Goal: Information Seeking & Learning: Learn about a topic

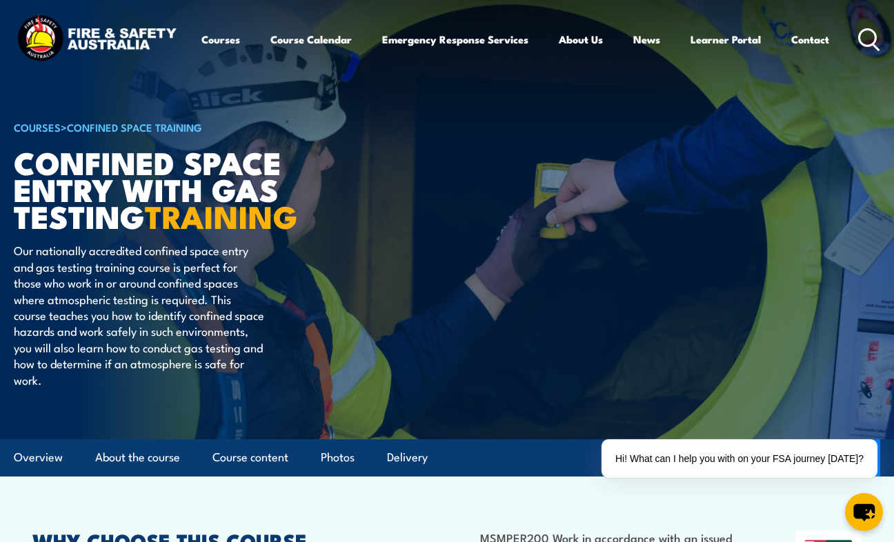
click at [39, 126] on link "COURSES" at bounding box center [37, 126] width 47 height 15
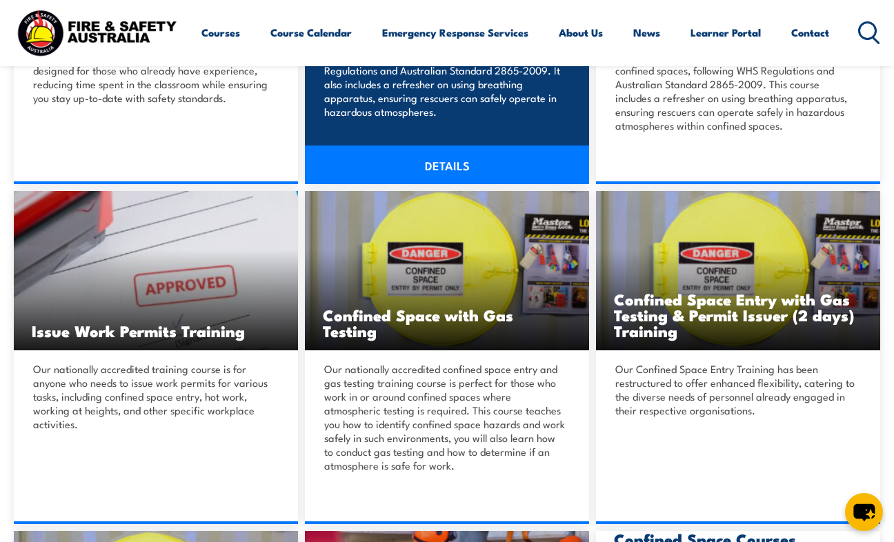
scroll to position [552, 0]
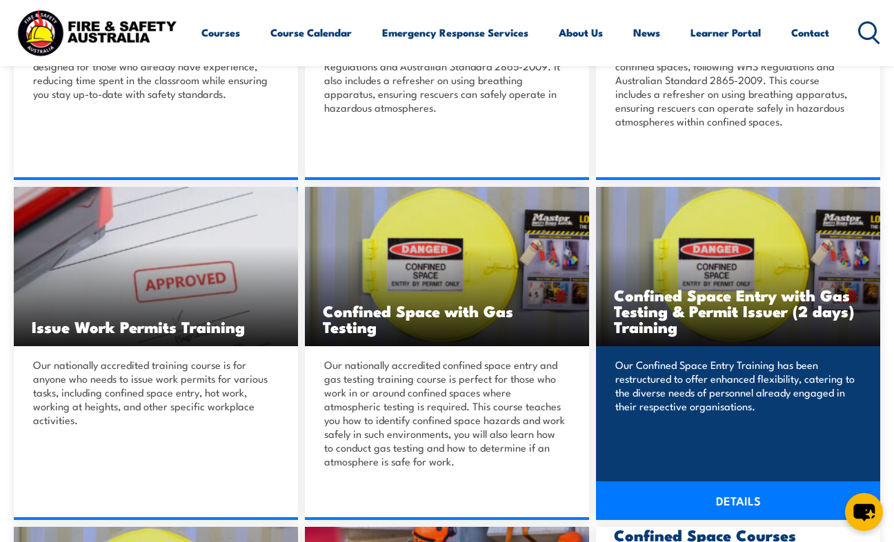
click at [639, 343] on img at bounding box center [738, 266] width 284 height 159
click at [648, 292] on h3 "Confined Space Entry with Gas Testing & Permit Issuer (2 days) Training" at bounding box center [738, 311] width 248 height 48
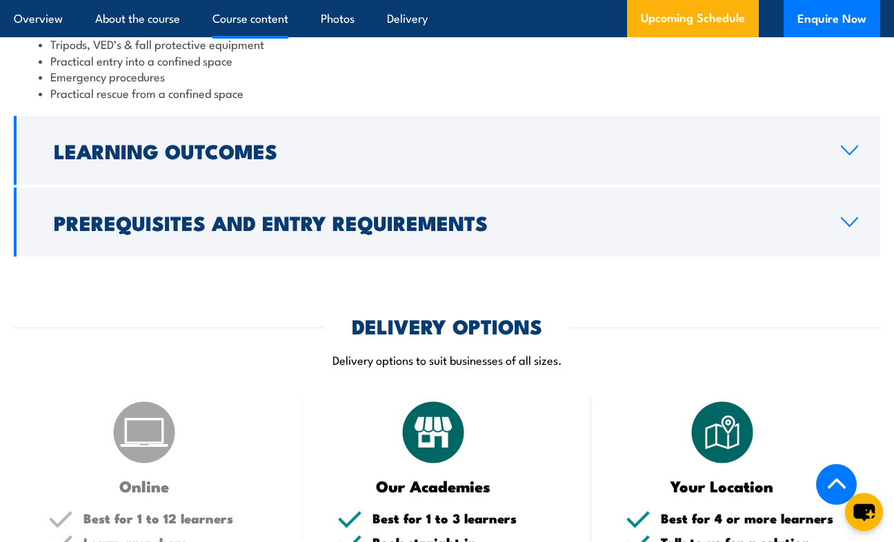
scroll to position [1587, 0]
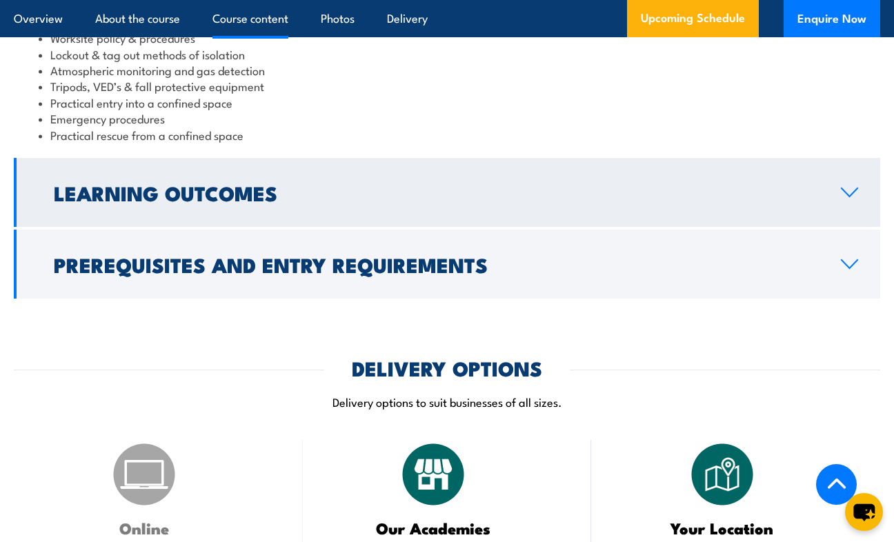
click at [74, 201] on h2 "Learning Outcomes" at bounding box center [436, 193] width 765 height 18
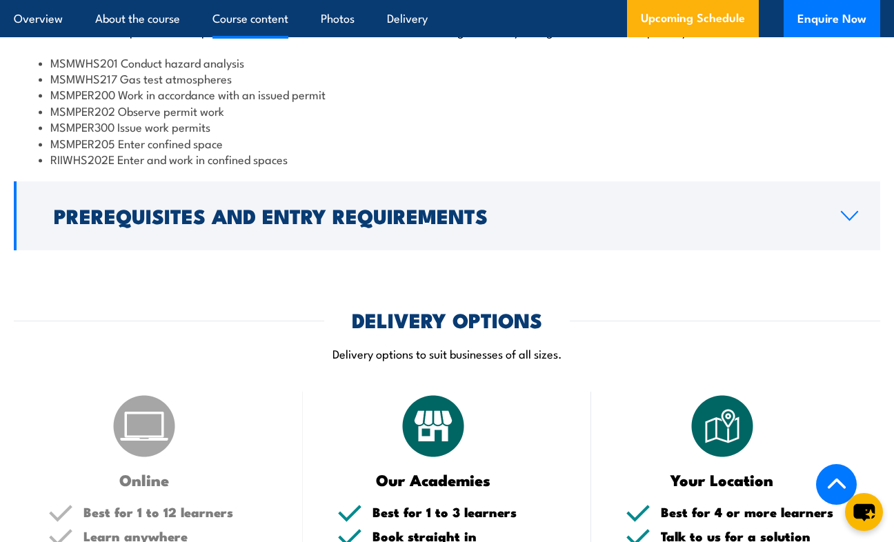
scroll to position [1529, 0]
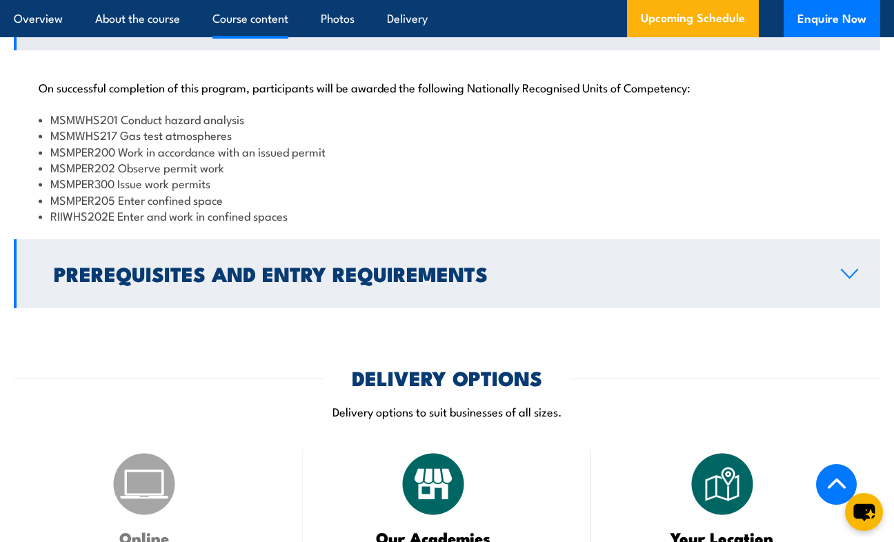
click at [152, 276] on h2 "Prerequisites and Entry Requirements" at bounding box center [436, 273] width 765 height 18
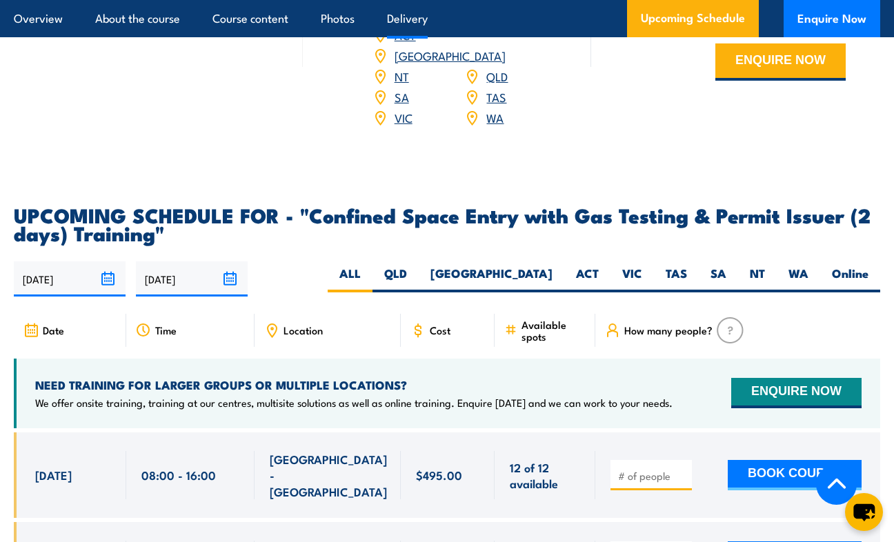
scroll to position [2426, 0]
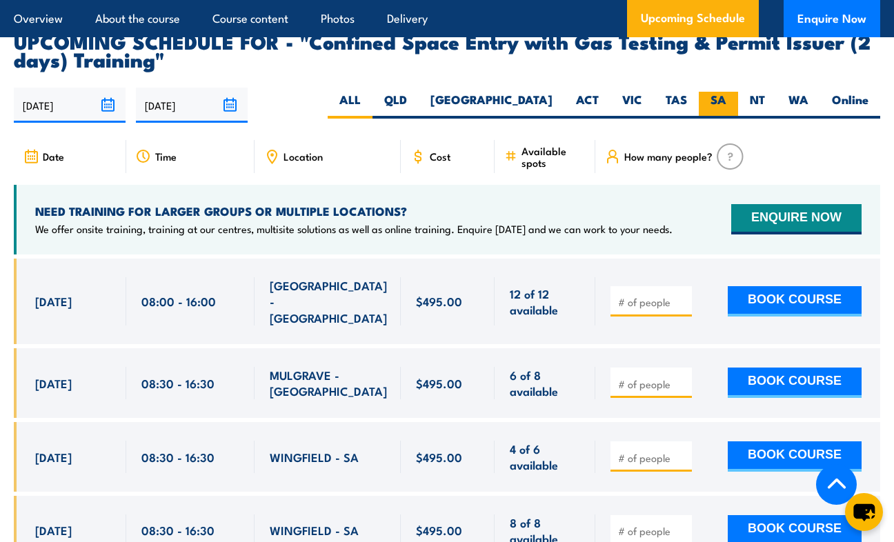
click at [708, 99] on label "SA" at bounding box center [718, 105] width 39 height 27
click at [726, 99] on input "SA" at bounding box center [730, 96] width 9 height 9
radio input "true"
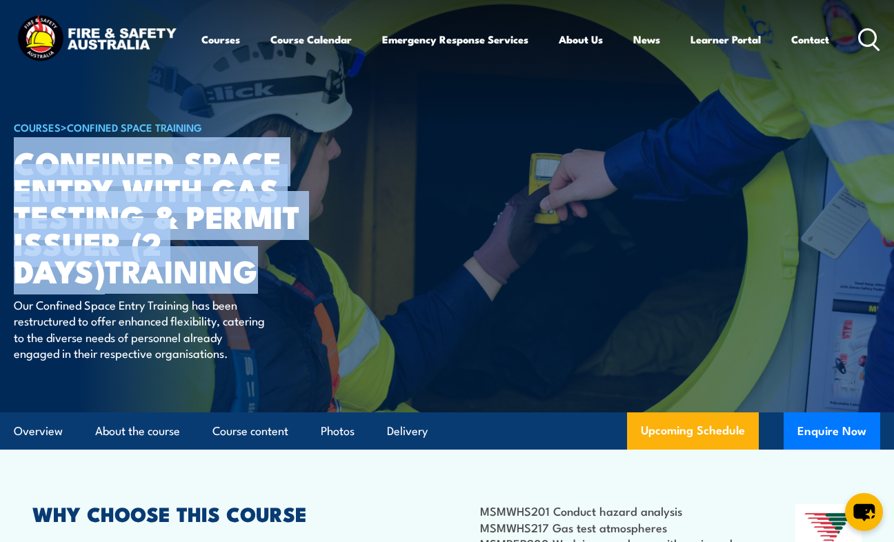
drag, startPoint x: 21, startPoint y: 161, endPoint x: 157, endPoint y: 275, distance: 177.2
click at [157, 275] on h1 "Confined Space Entry with Gas Testing & Permit Issuer (2 days) TRAINING" at bounding box center [184, 215] width 341 height 135
drag, startPoint x: 157, startPoint y: 275, endPoint x: 142, endPoint y: 274, distance: 14.6
copy h1 "Confined Space Entry with Gas Testing & Permit Issuer (2 days) TRAINING"
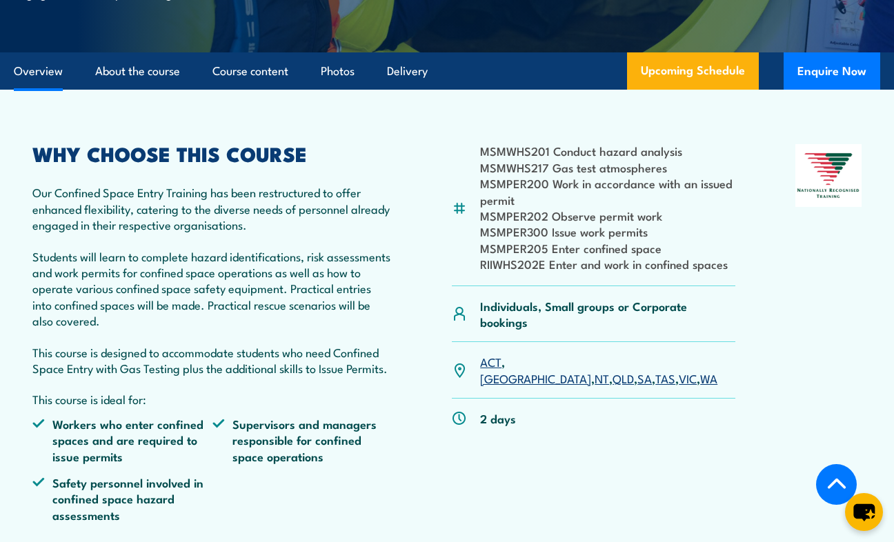
scroll to position [345, 0]
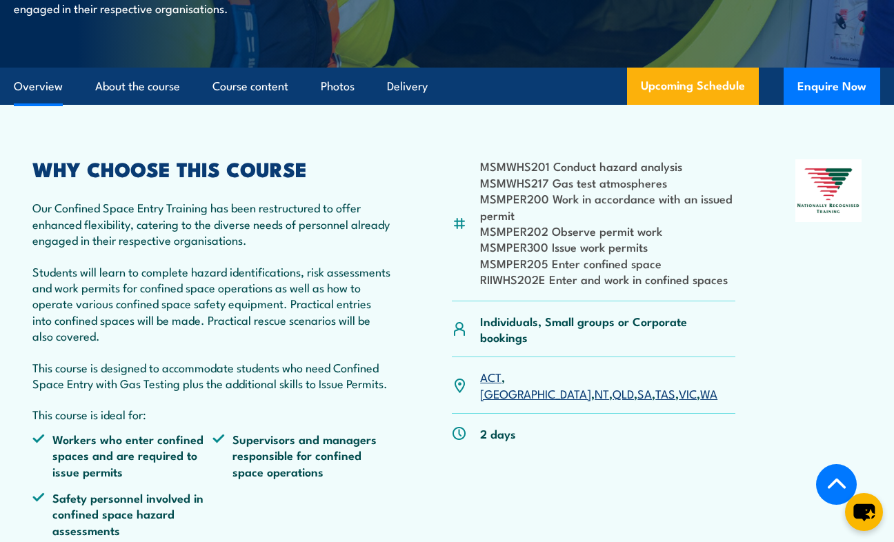
click at [184, 372] on div "WHY CHOOSE THIS COURSE Our Confined Space Entry Training has been restructured …" at bounding box center [211, 353] width 359 height 389
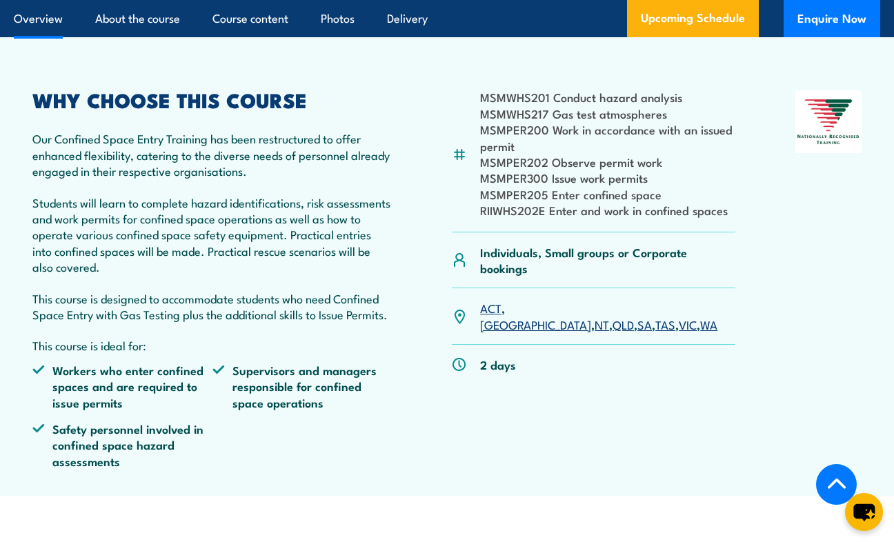
click at [288, 319] on p "This course is designed to accommodate students who need Confined Space Entry w…" at bounding box center [211, 306] width 359 height 32
click at [51, 97] on article "MSMWHS201 Conduct hazard analysis MSMWHS217 Gas test atmospheres MSMPER200 Work…" at bounding box center [447, 266] width 866 height 460
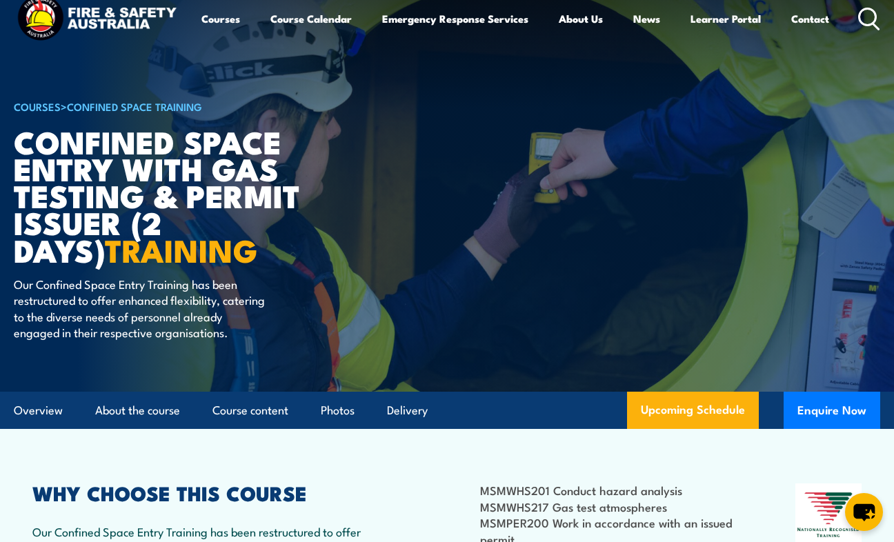
scroll to position [0, 0]
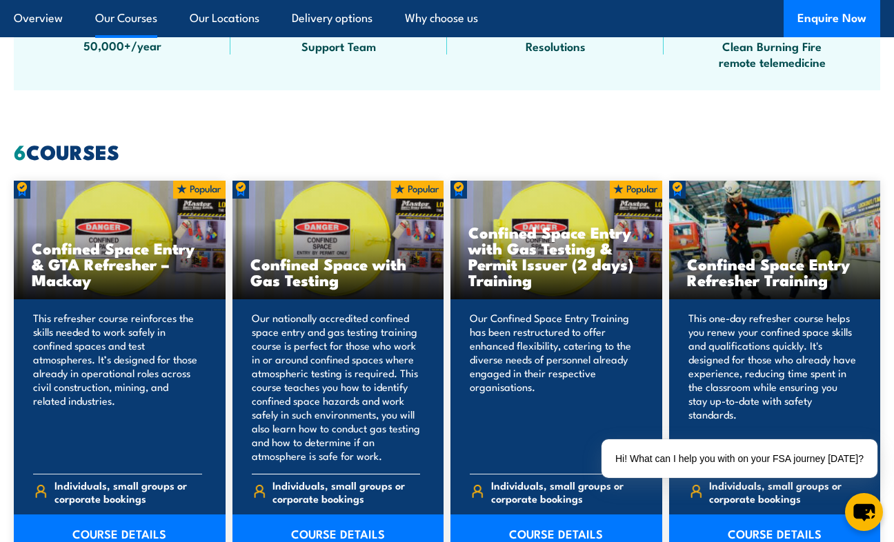
scroll to position [966, 0]
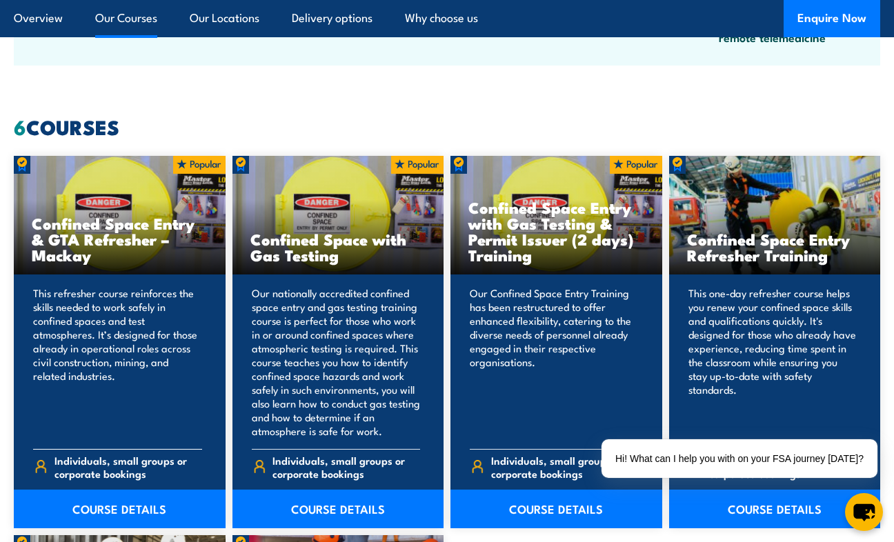
click at [161, 295] on p "This refresher course reinforces the skills needed to work safely in confined s…" at bounding box center [117, 362] width 169 height 152
click at [132, 220] on h3 "Confined Space Entry & GTA Refresher – Mackay" at bounding box center [120, 239] width 176 height 48
click at [115, 241] on h3 "Confined Space Entry & GTA Refresher – Mackay" at bounding box center [120, 239] width 176 height 48
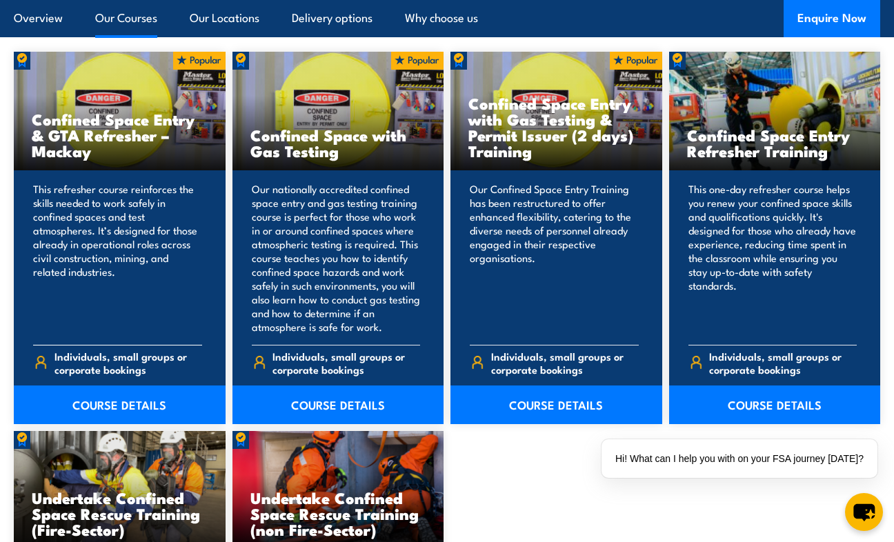
scroll to position [1104, 0]
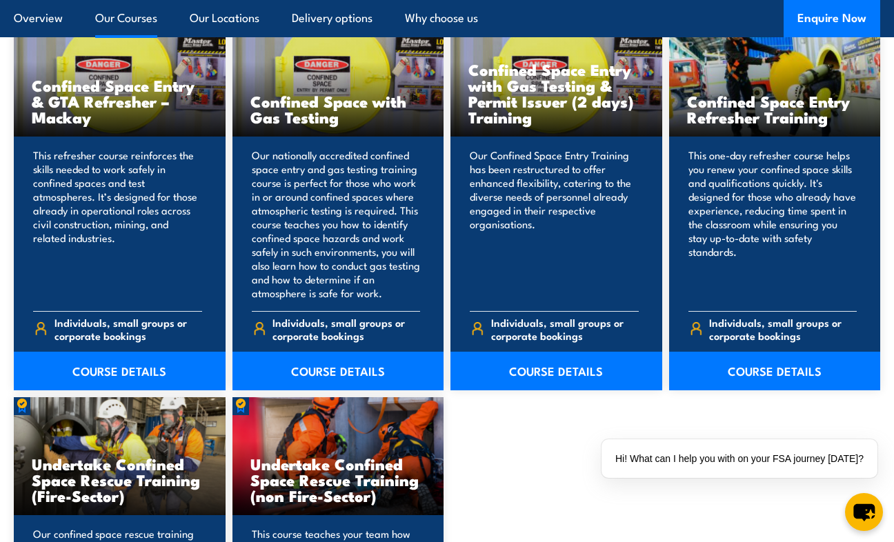
click at [515, 444] on div "Confined Space Entry & GTA Refresher – Mackay" at bounding box center [447, 386] width 866 height 737
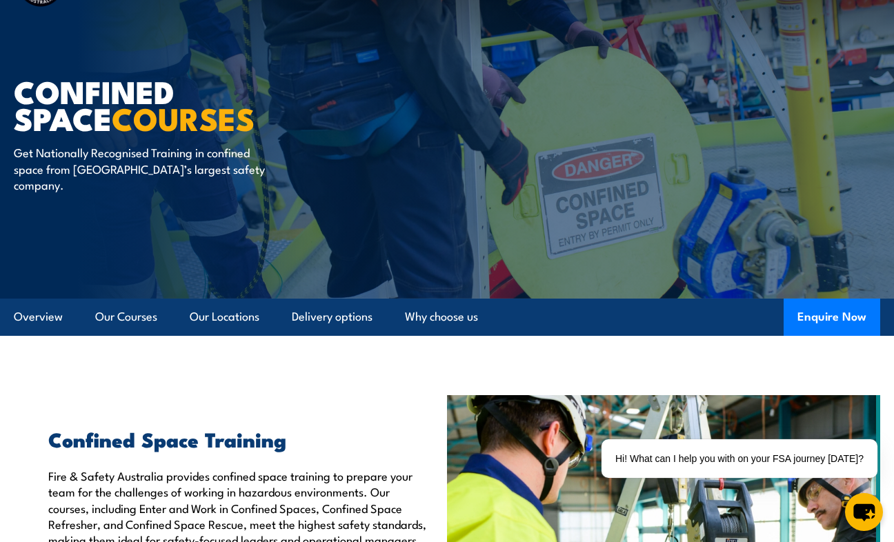
scroll to position [0, 0]
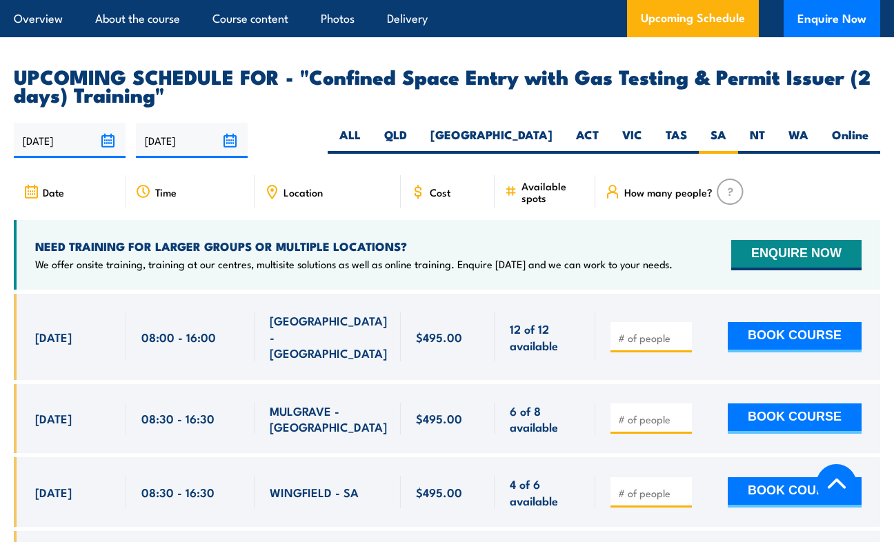
scroll to position [2426, 0]
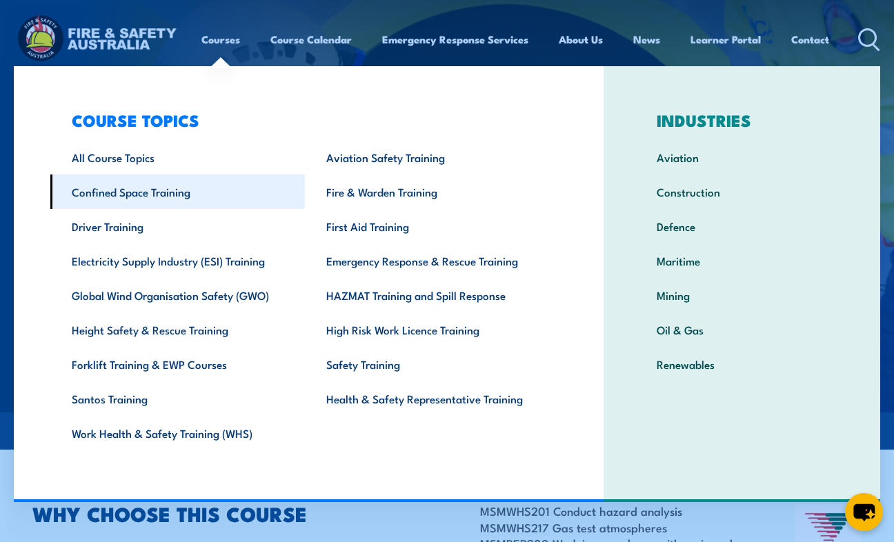
click at [192, 179] on link "Confined Space Training" at bounding box center [177, 192] width 255 height 34
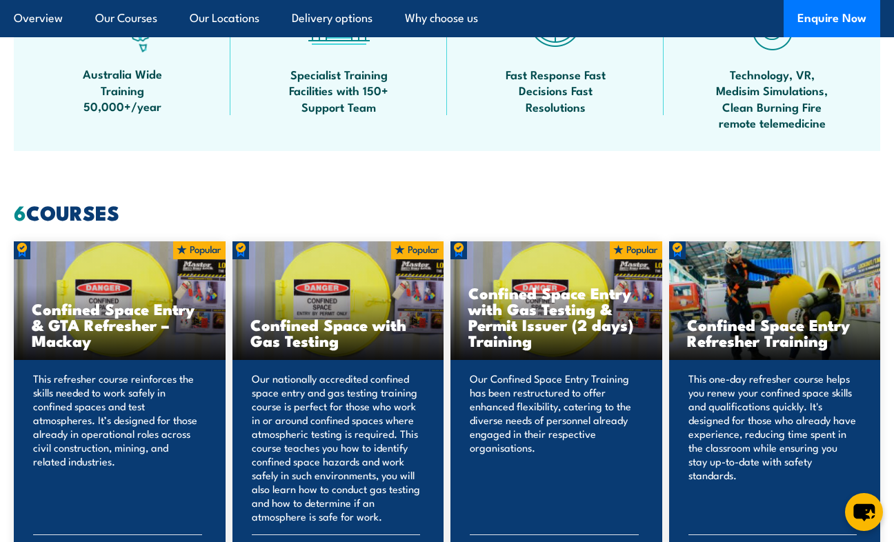
scroll to position [897, 0]
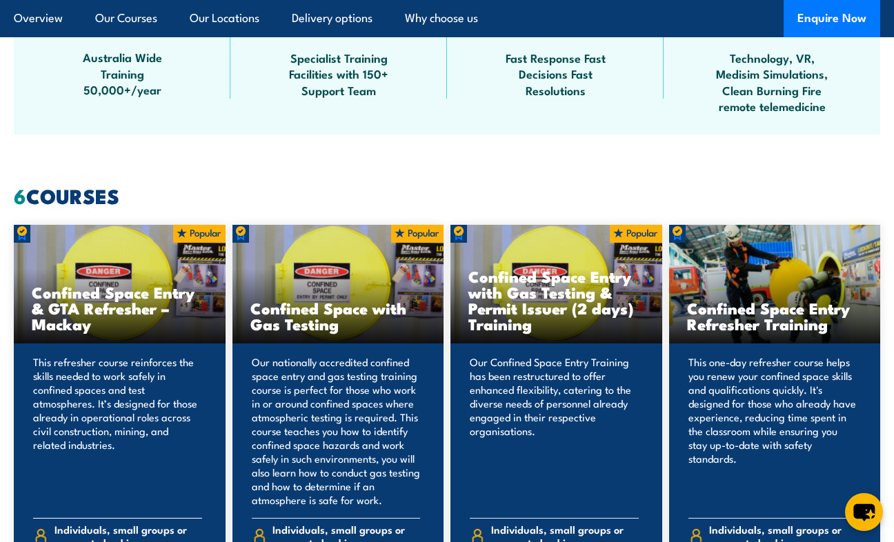
click at [159, 298] on h3 "Confined Space Entry & GTA Refresher – Mackay" at bounding box center [120, 308] width 176 height 48
click at [117, 314] on h3 "Confined Space Entry & GTA Refresher – Mackay" at bounding box center [120, 308] width 176 height 48
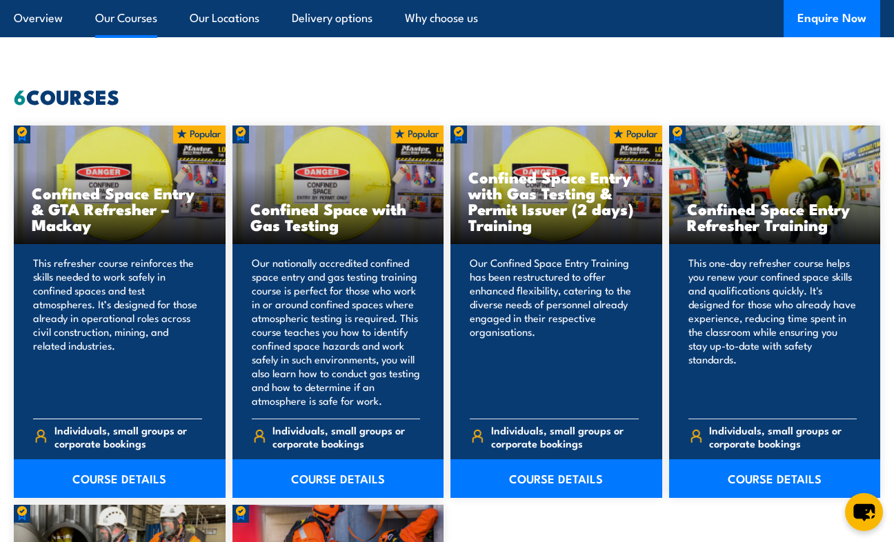
scroll to position [1035, 0]
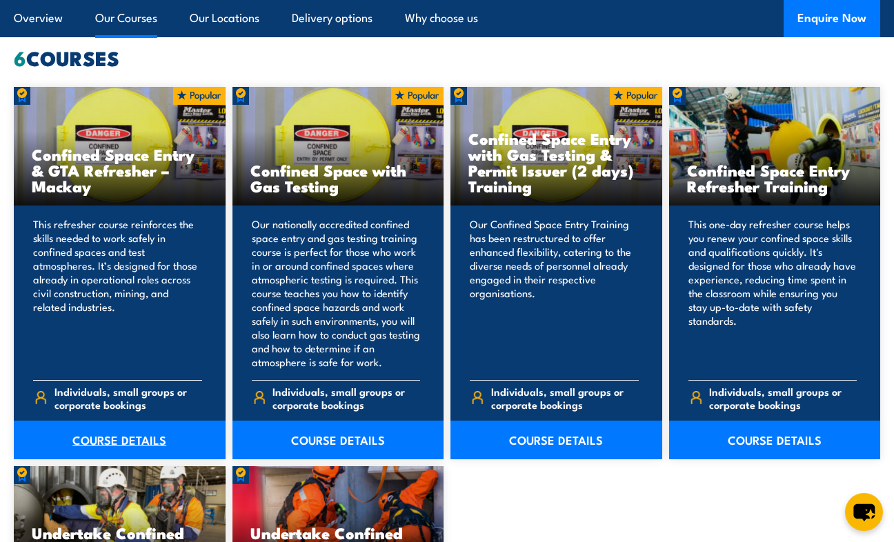
click at [143, 435] on link "COURSE DETAILS" at bounding box center [120, 440] width 212 height 39
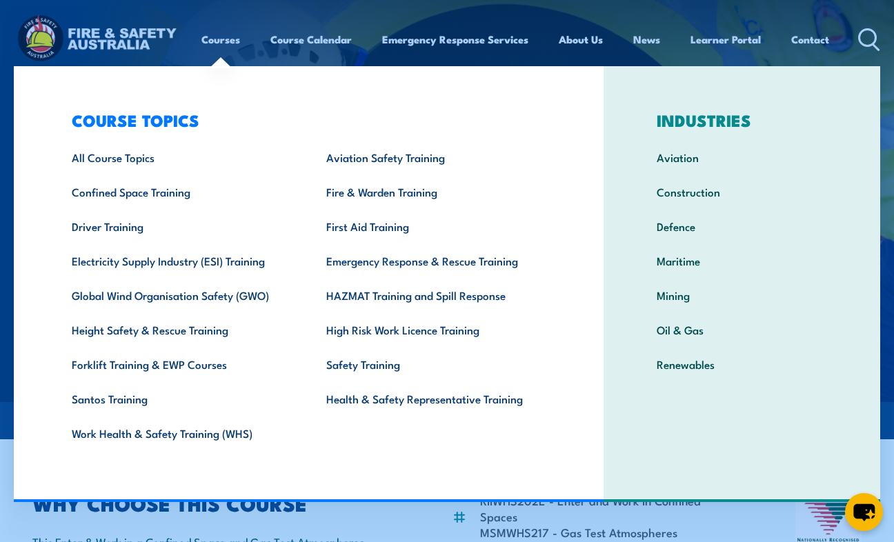
click at [228, 39] on link "Courses" at bounding box center [220, 39] width 39 height 33
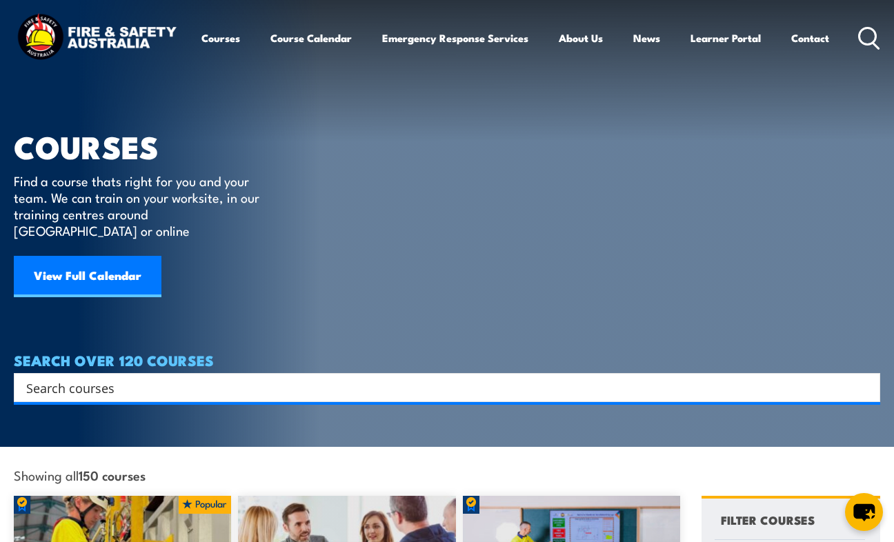
click at [135, 377] on input "Search input" at bounding box center [438, 387] width 824 height 21
paste input "MSMWHS216"
type input "MSMWHS216"
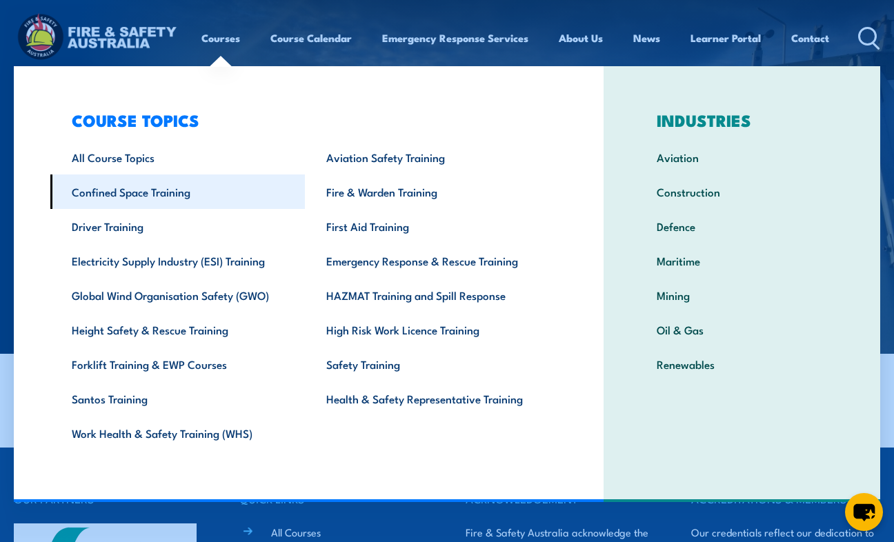
click at [142, 195] on link "Confined Space Training" at bounding box center [177, 192] width 255 height 34
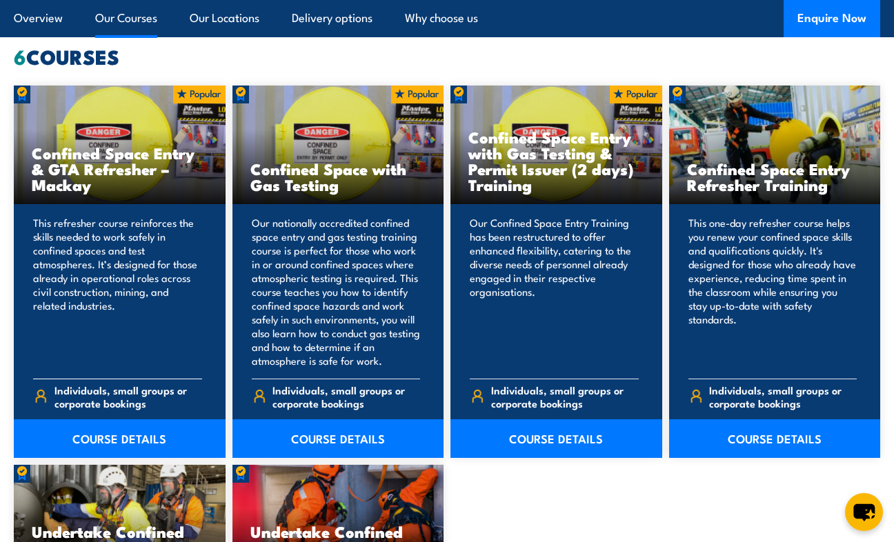
scroll to position [1035, 0]
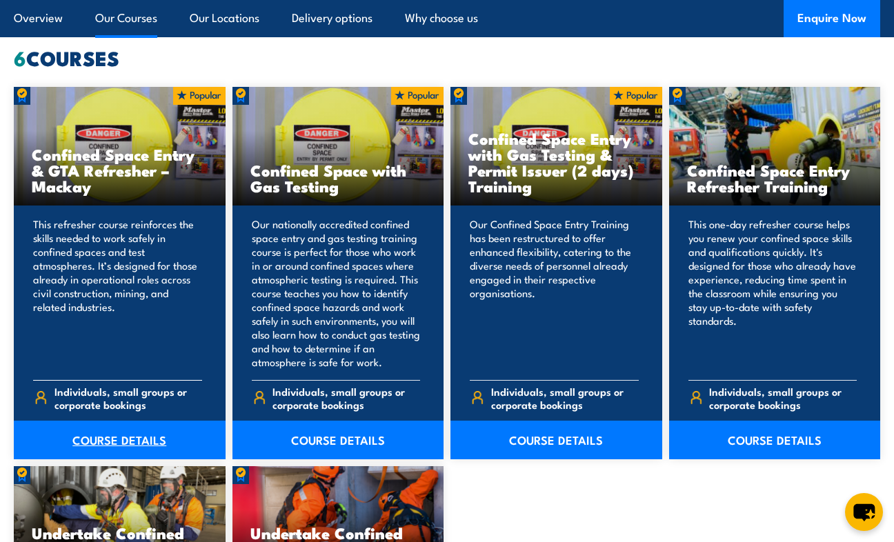
click at [107, 442] on link "COURSE DETAILS" at bounding box center [120, 440] width 212 height 39
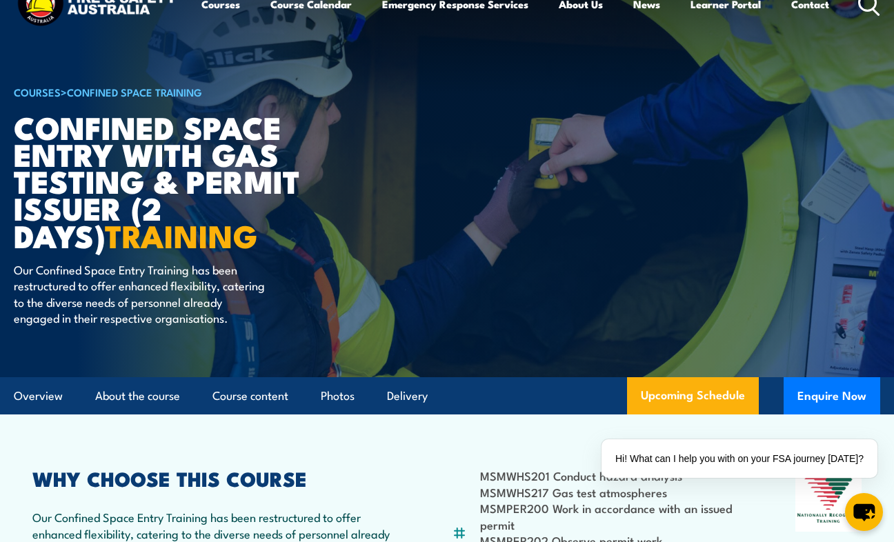
scroll to position [69, 0]
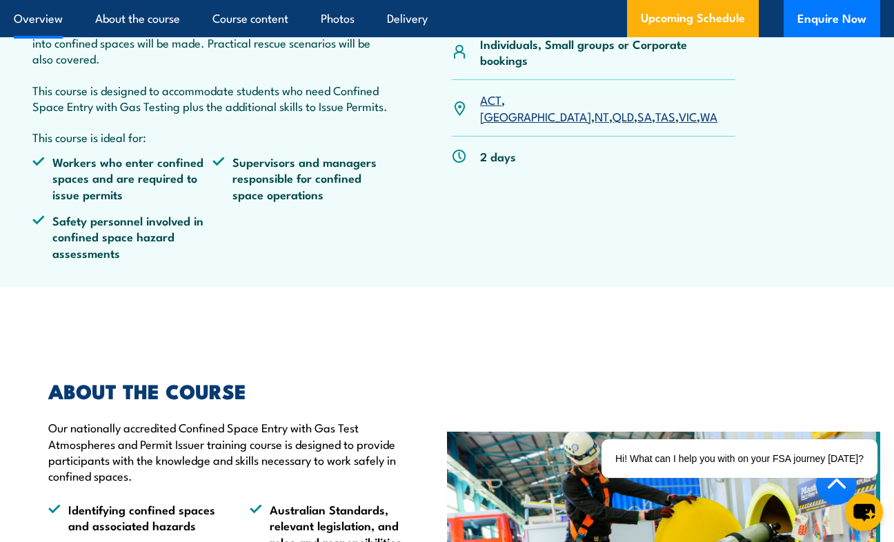
scroll to position [621, 0]
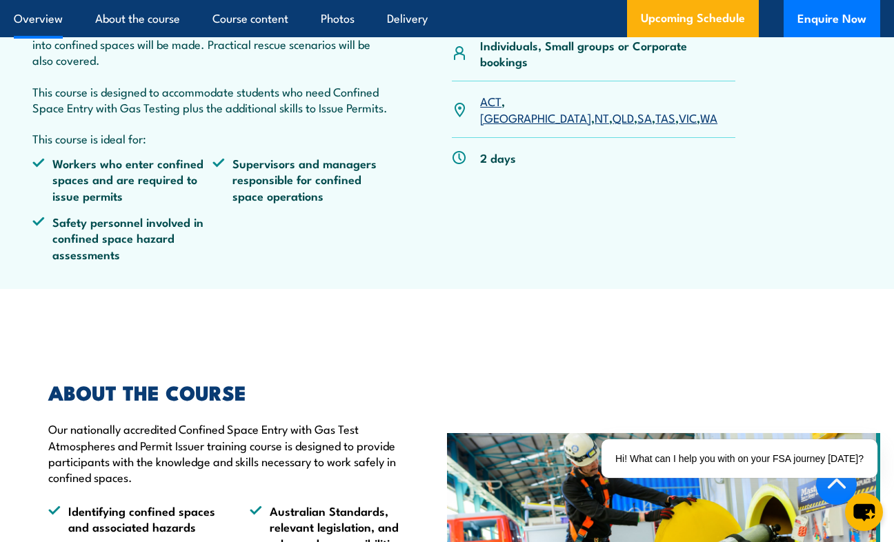
click at [637, 125] on link "SA" at bounding box center [644, 117] width 14 height 17
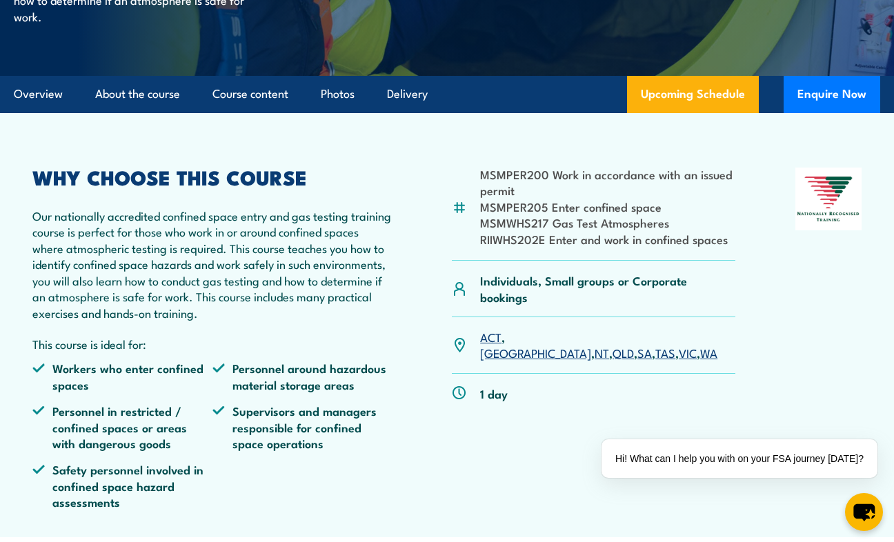
scroll to position [414, 0]
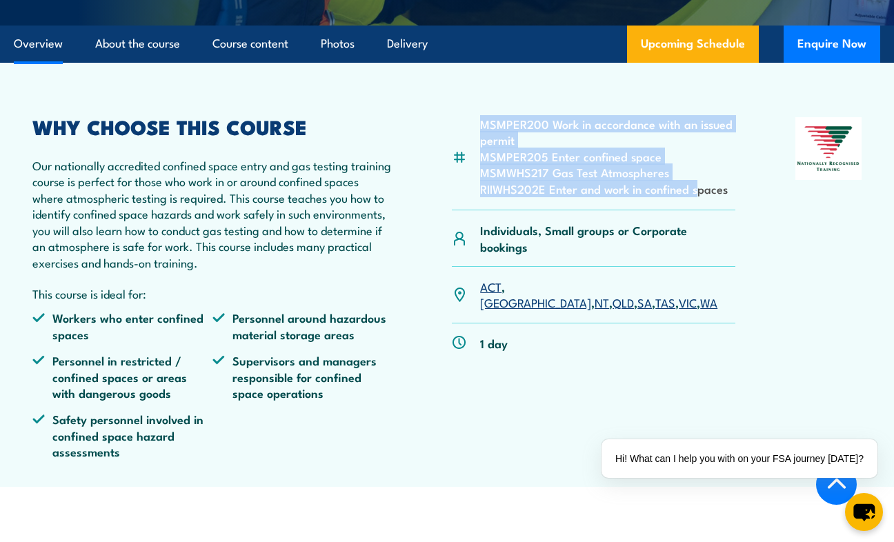
drag, startPoint x: 475, startPoint y: 124, endPoint x: 697, endPoint y: 185, distance: 230.9
click at [697, 185] on div "MSMPER200 Work in accordance with an issued permit MSMPER205 Enter confined spa…" at bounding box center [593, 163] width 283 height 93
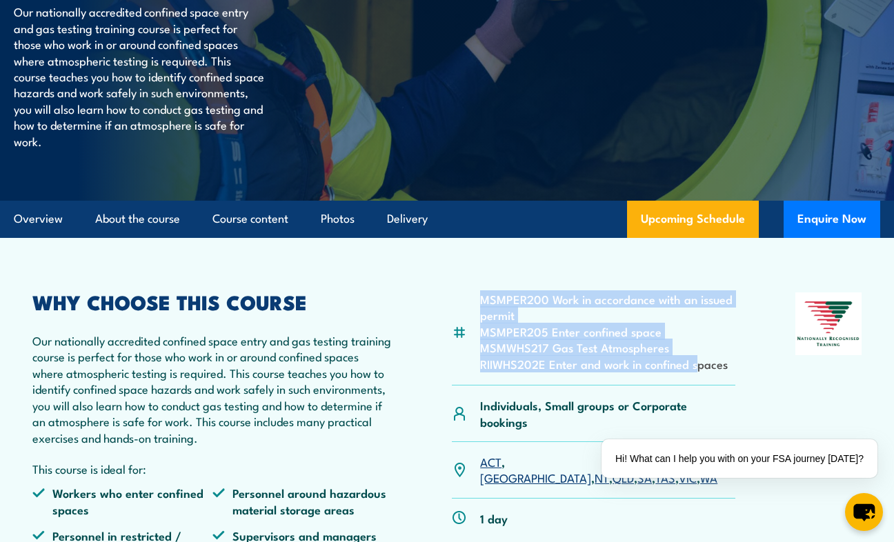
scroll to position [0, 0]
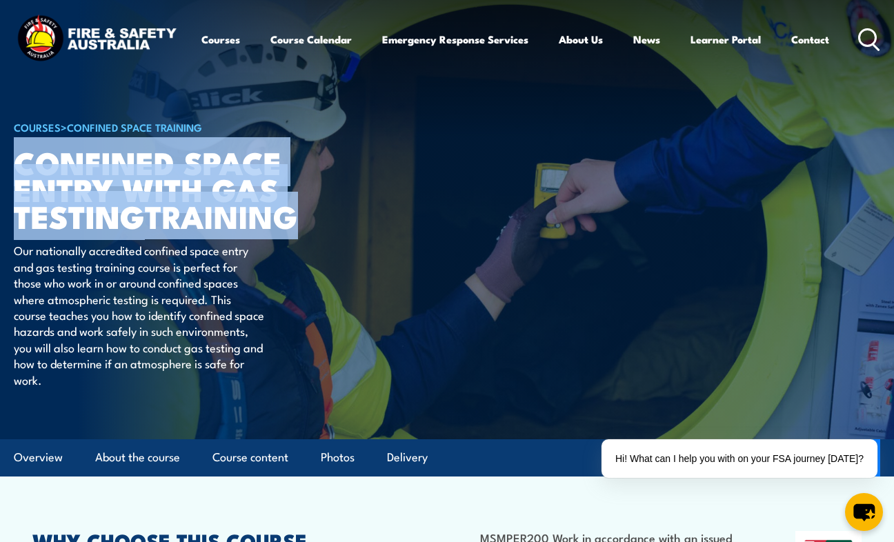
drag, startPoint x: 23, startPoint y: 158, endPoint x: 306, endPoint y: 215, distance: 289.3
click at [306, 215] on h1 "Confined Space Entry with Gas Testing TRAINING" at bounding box center [184, 188] width 341 height 81
copy h1 "Confined Space Entry with Gas Testing TRAINING"
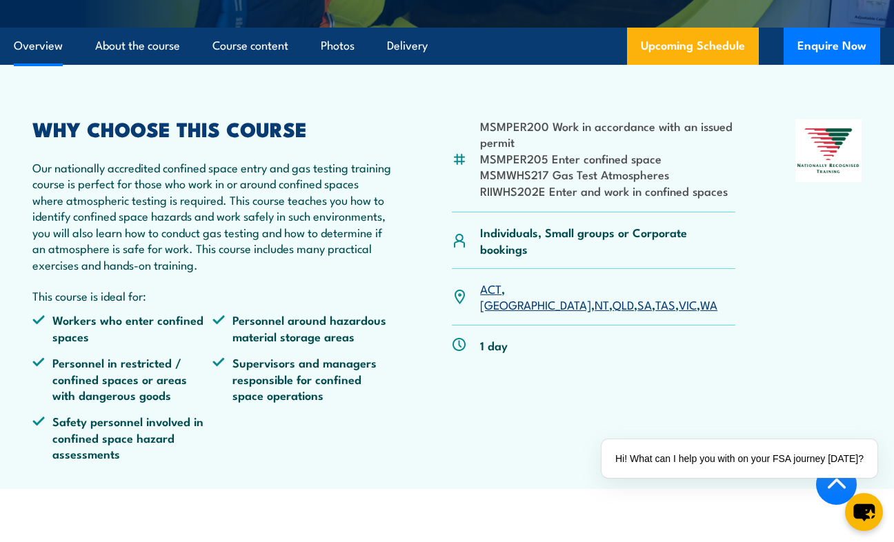
scroll to position [414, 0]
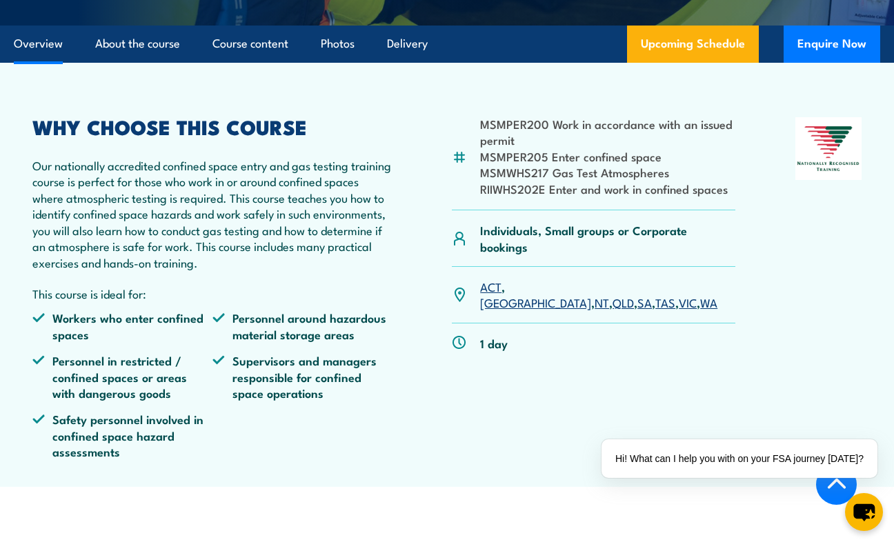
click at [637, 294] on link "SA" at bounding box center [644, 302] width 14 height 17
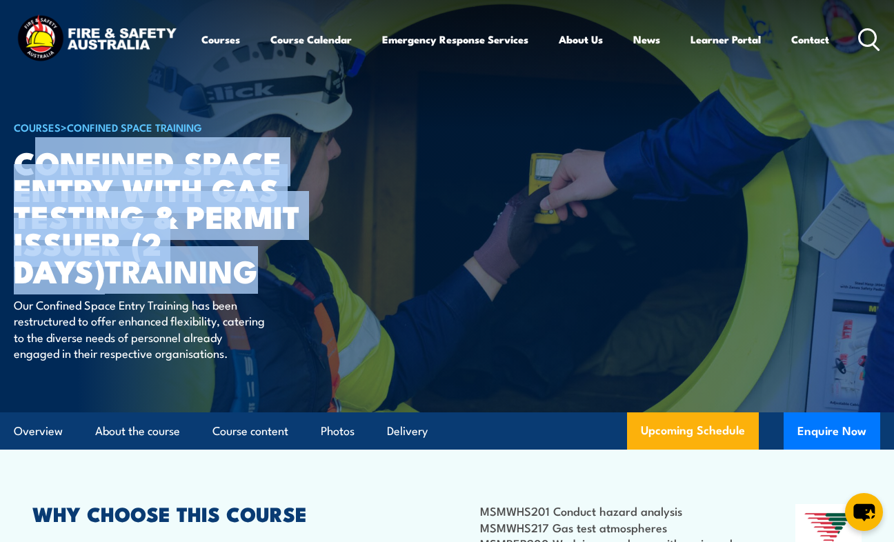
drag, startPoint x: 28, startPoint y: 161, endPoint x: 212, endPoint y: 268, distance: 213.6
click at [212, 268] on h1 "Confined Space Entry with Gas Testing & Permit Issuer (2 days) TRAINING" at bounding box center [184, 215] width 341 height 135
drag, startPoint x: 14, startPoint y: 154, endPoint x: 159, endPoint y: 290, distance: 198.1
click at [159, 284] on h1 "Confined Space Entry with Gas Testing & Permit Issuer (2 days) TRAINING" at bounding box center [184, 215] width 341 height 135
copy h1 "Confined Space Entry with Gas Testing & Permit Issuer (2 days) TRAINING"
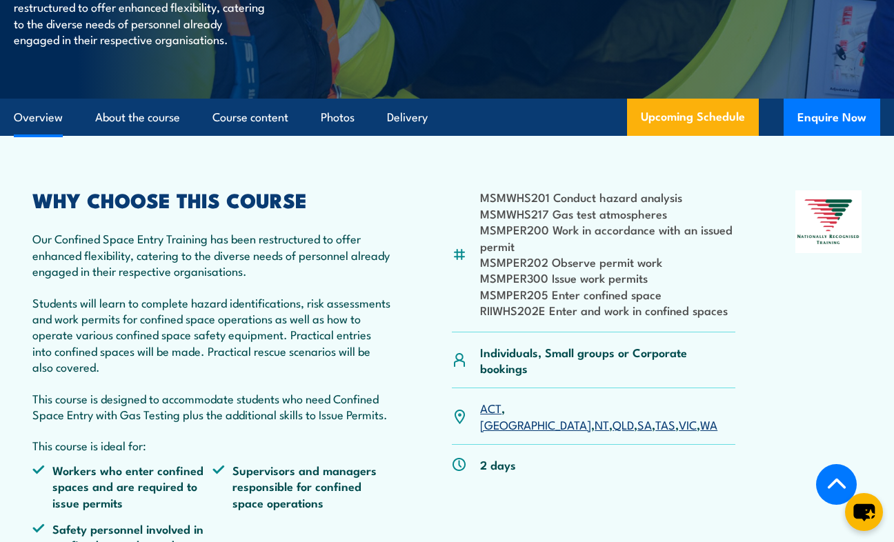
scroll to position [345, 0]
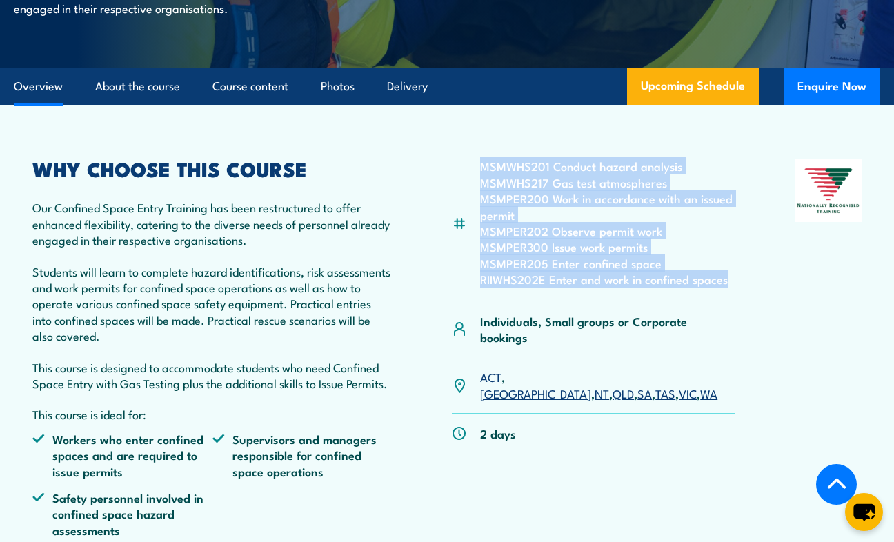
drag, startPoint x: 482, startPoint y: 177, endPoint x: 737, endPoint y: 293, distance: 279.4
click at [737, 293] on div "MSMWHS201 Conduct hazard analysis MSMWHS217 Gas test atmospheres MSMPER200 Work…" at bounding box center [446, 353] width 829 height 389
copy ul "MSMWHS201 Conduct hazard analysis MSMWHS217 Gas test atmospheres MSMPER200 Work…"
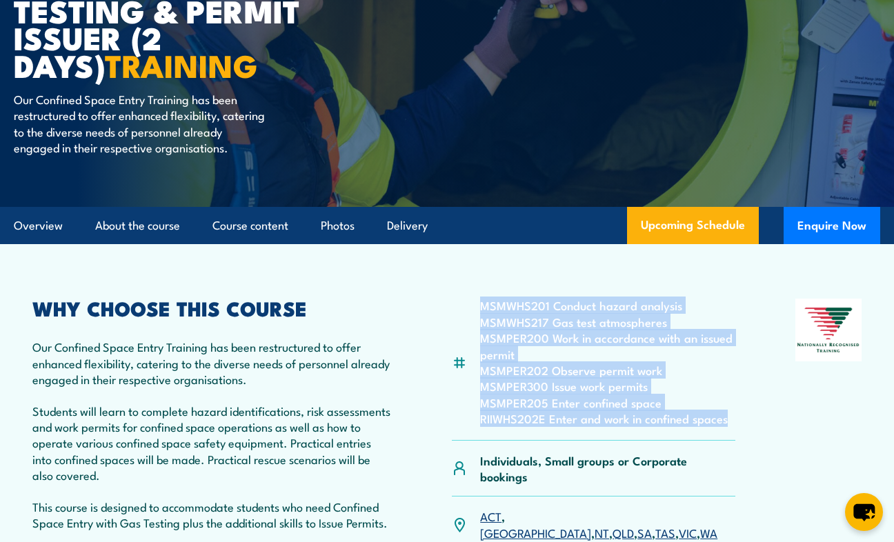
scroll to position [0, 0]
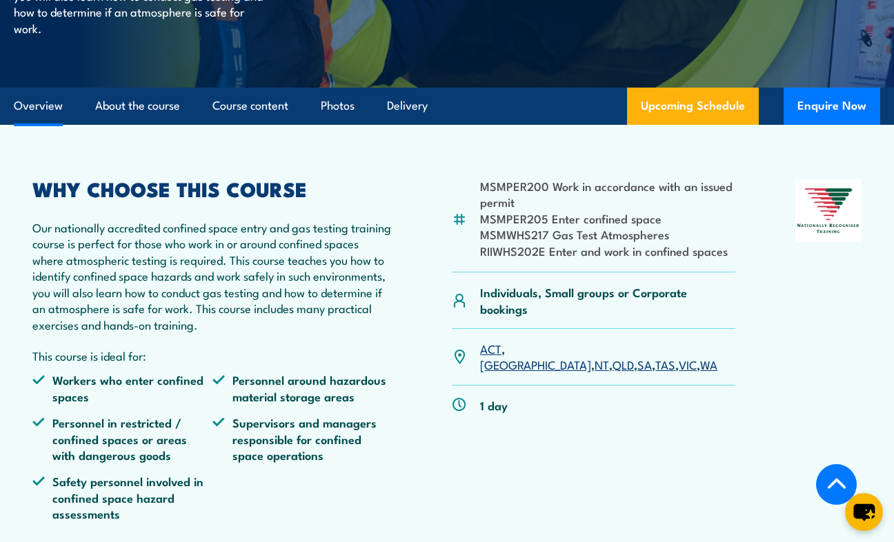
scroll to position [345, 0]
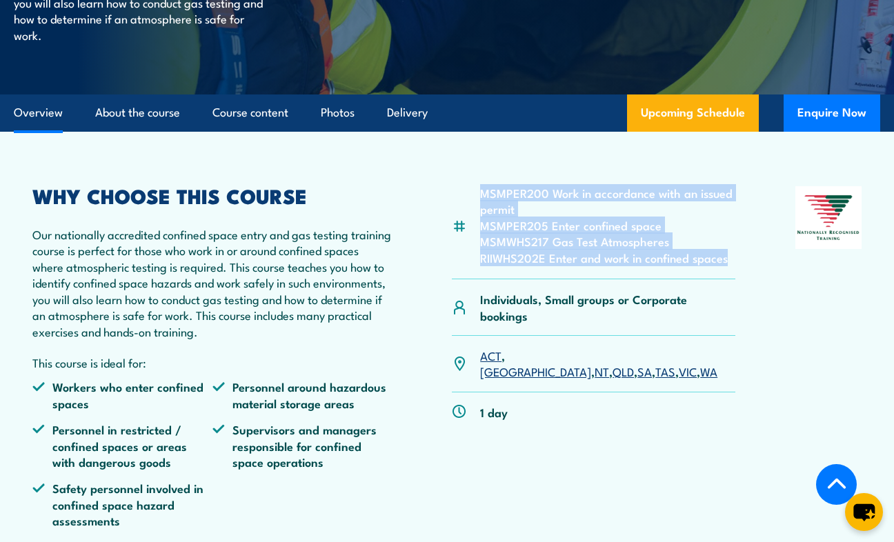
drag, startPoint x: 480, startPoint y: 189, endPoint x: 744, endPoint y: 264, distance: 273.9
click at [744, 264] on div "MSMPER200 Work in accordance with an issued permit MSMPER205 Enter confined spa…" at bounding box center [446, 362] width 829 height 353
copy ul "MSMPER200 Work in accordance with an issued permit MSMPER205 Enter confined spa…"
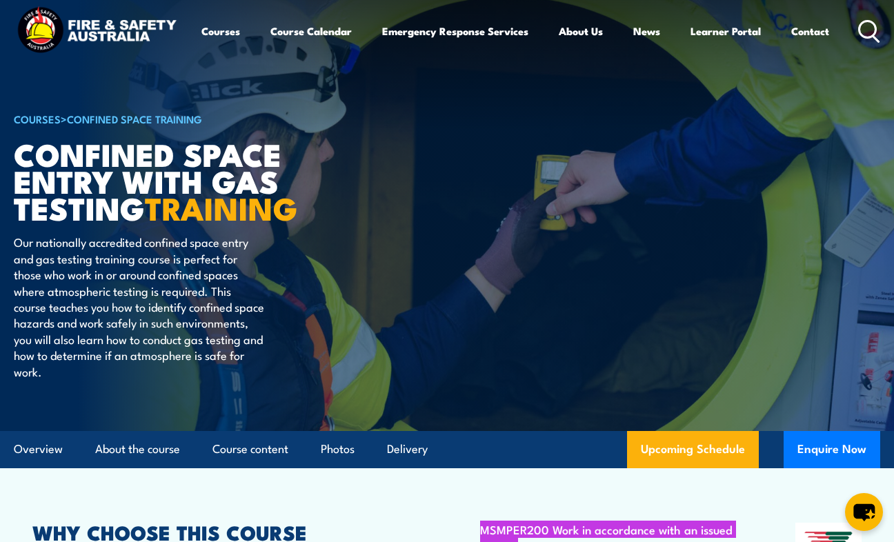
scroll to position [0, 0]
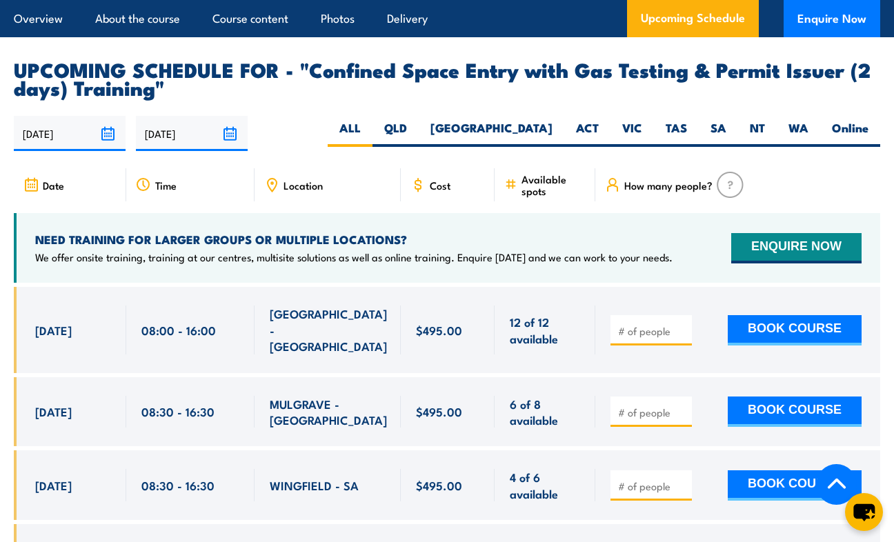
scroll to position [2483, 0]
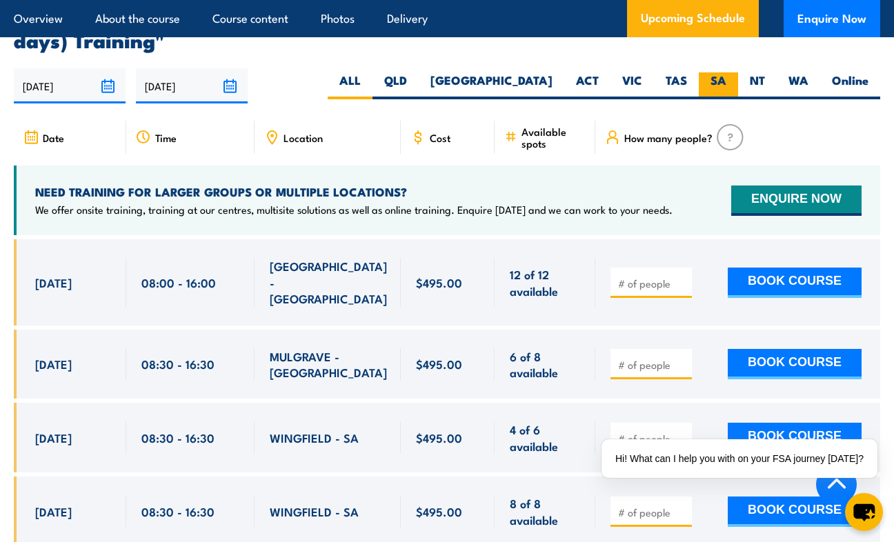
click at [716, 82] on label "SA" at bounding box center [718, 85] width 39 height 27
click at [726, 81] on input "SA" at bounding box center [730, 76] width 9 height 9
radio input "true"
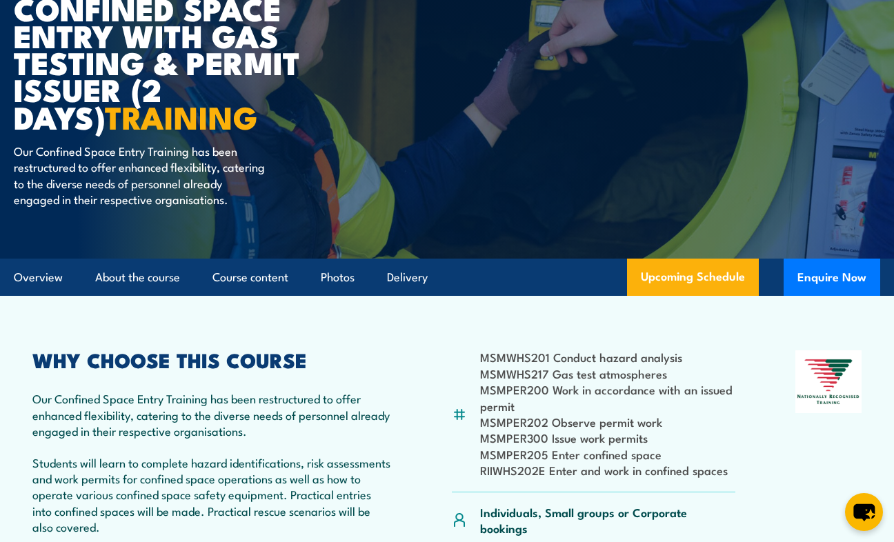
scroll to position [146, 0]
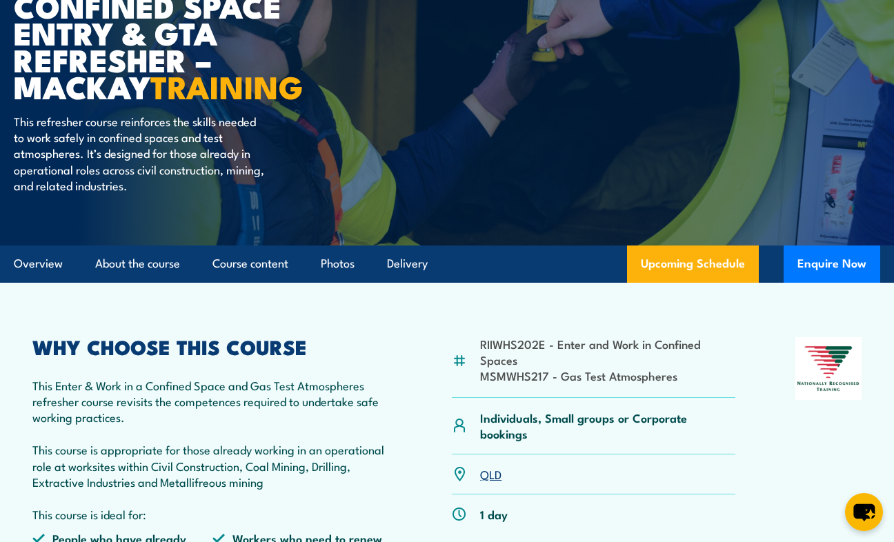
scroll to position [207, 0]
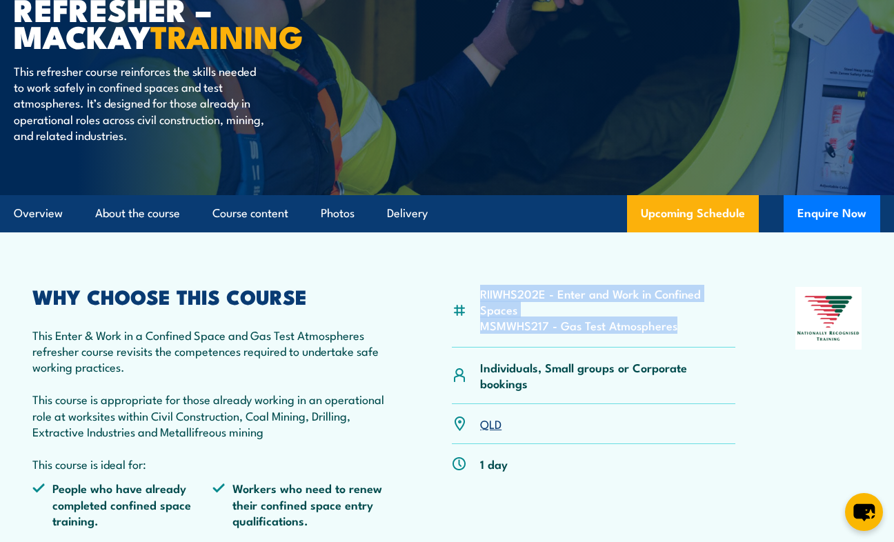
drag, startPoint x: 482, startPoint y: 293, endPoint x: 682, endPoint y: 326, distance: 202.2
click at [682, 326] on ul "RIIWHS202E - Enter and Work in Confined Spaces MSMWHS217 - Gas Test Atmospheres" at bounding box center [607, 310] width 255 height 48
copy ul "RIIWHS202E - Enter and Work in Confined Spaces MSMWHS217 - Gas Test Atmospheres"
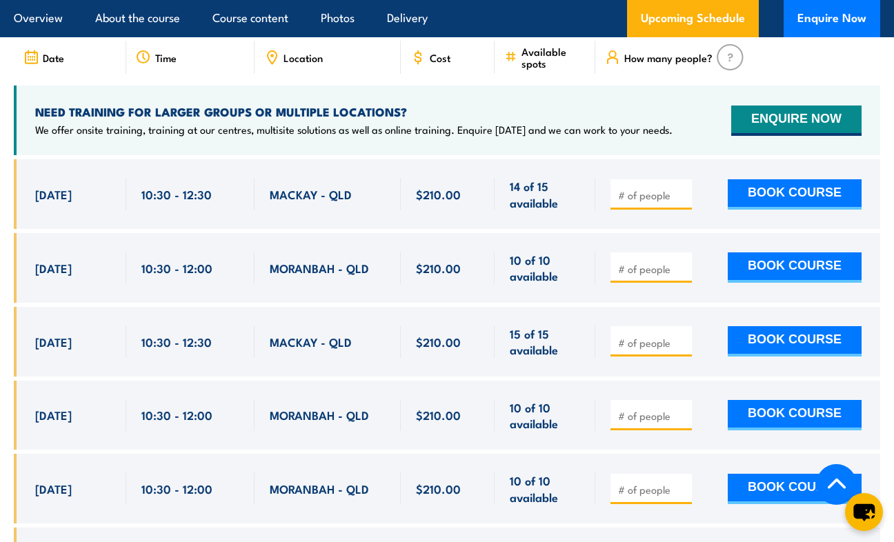
scroll to position [2070, 0]
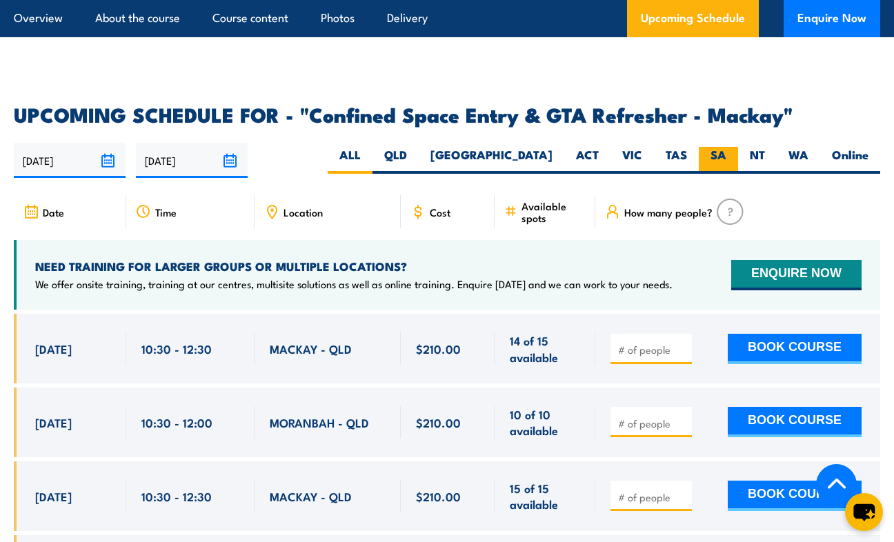
click at [704, 147] on label "SA" at bounding box center [718, 160] width 39 height 27
click at [726, 147] on input "SA" at bounding box center [730, 151] width 9 height 9
radio input "true"
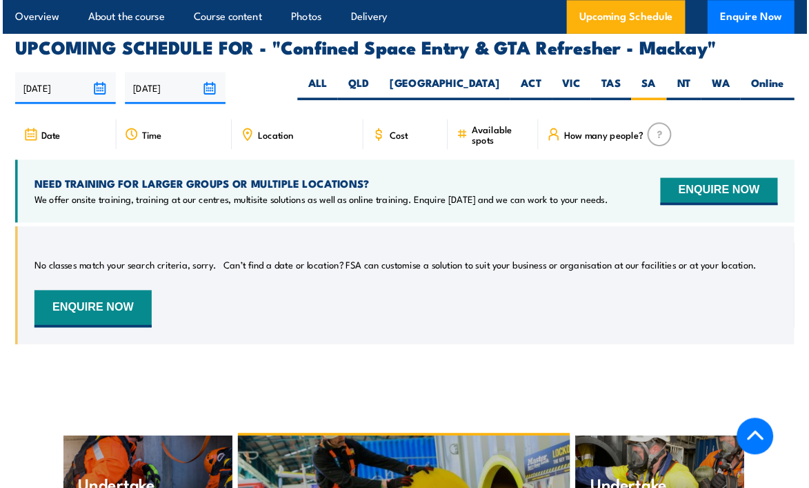
scroll to position [2154, 0]
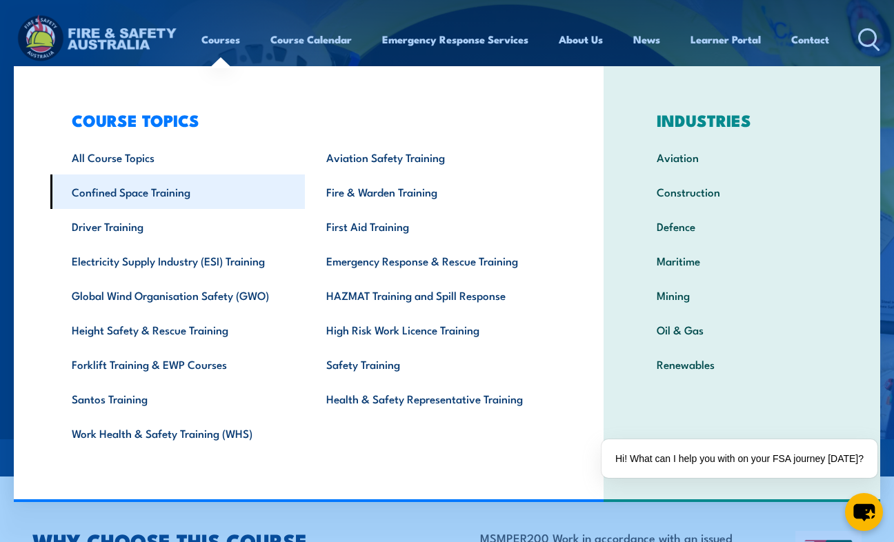
click at [107, 186] on link "Confined Space Training" at bounding box center [177, 192] width 255 height 34
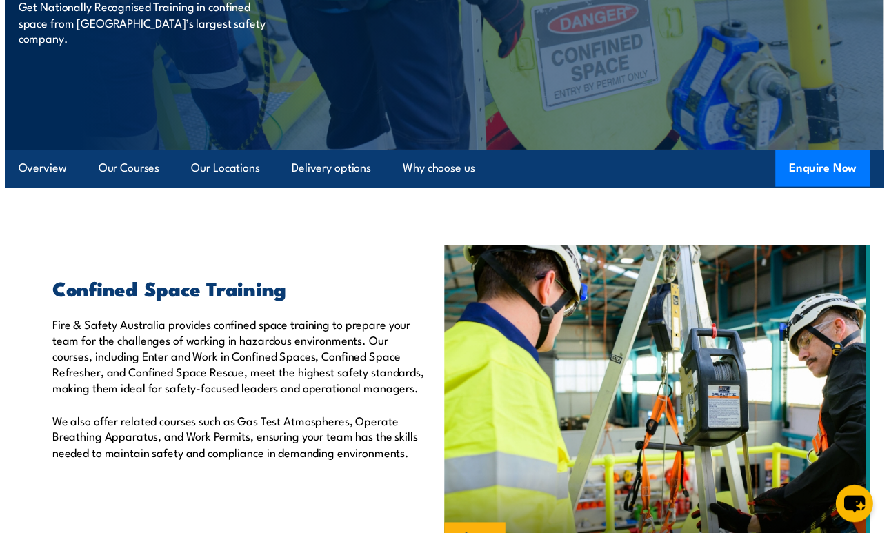
scroll to position [345, 0]
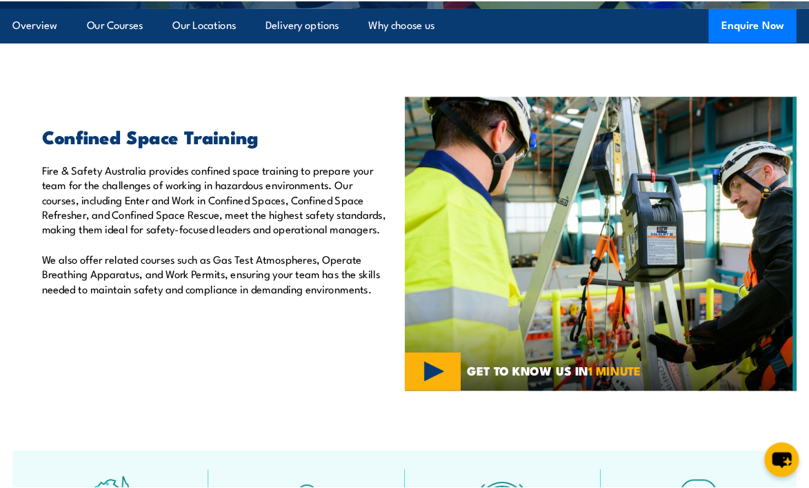
scroll to position [378, 0]
